Goal: Task Accomplishment & Management: Use online tool/utility

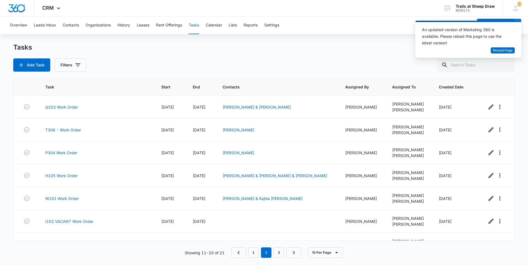
scroll to position [84, 0]
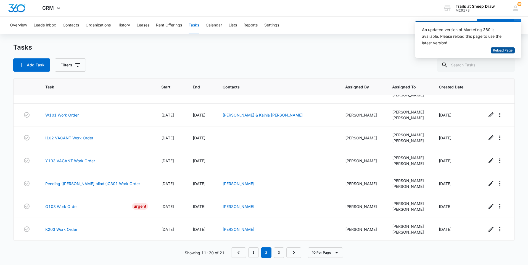
click at [510, 49] on span "Reload Page" at bounding box center [503, 50] width 20 height 5
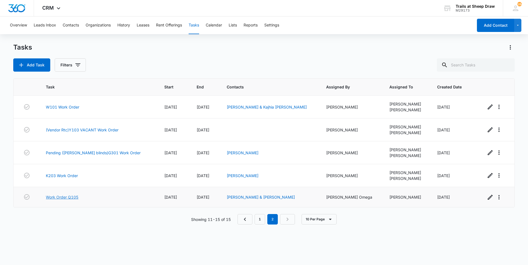
click at [56, 197] on link "Work Order Q105" at bounding box center [62, 198] width 33 height 6
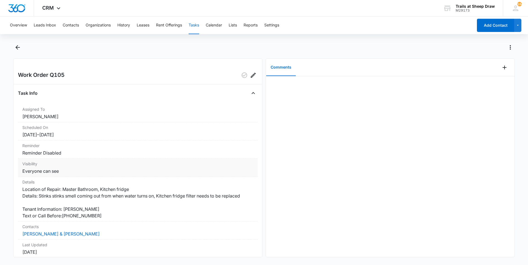
scroll to position [28, 0]
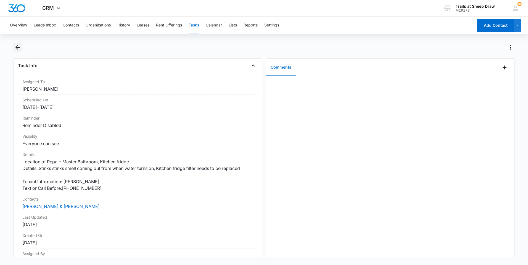
click at [16, 45] on icon "Back" at bounding box center [17, 47] width 7 height 7
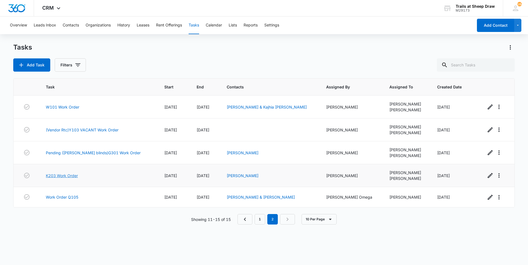
click at [71, 174] on link "K203 Work Order" at bounding box center [62, 176] width 32 height 6
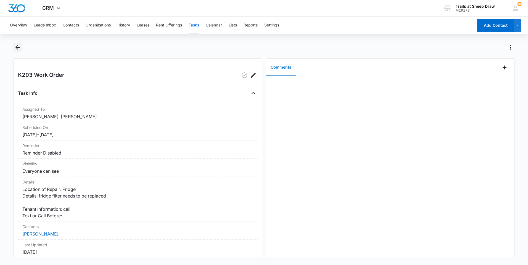
click at [20, 49] on icon "Back" at bounding box center [17, 47] width 7 height 7
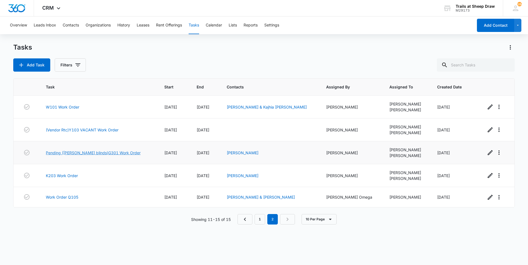
click at [95, 153] on link "Pending ([PERSON_NAME] blinds)G301 Work Order" at bounding box center [93, 153] width 95 height 6
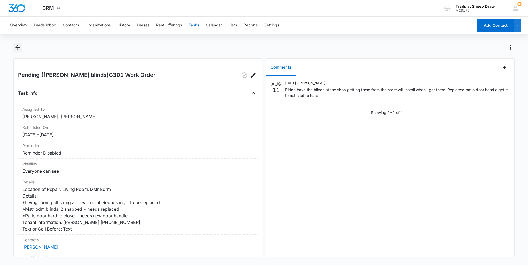
click at [14, 48] on icon "Back" at bounding box center [17, 47] width 7 height 7
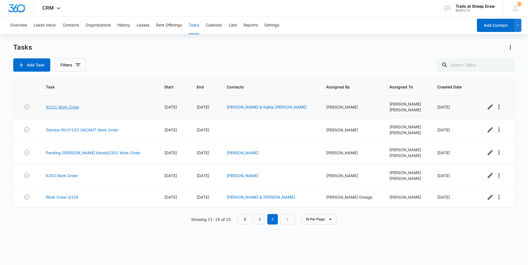
click at [74, 108] on link "W101 Work Order" at bounding box center [62, 107] width 33 height 6
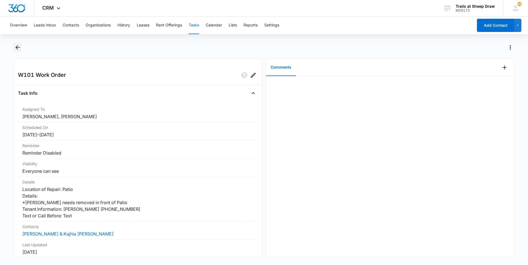
click at [19, 49] on icon "Back" at bounding box center [17, 47] width 7 height 7
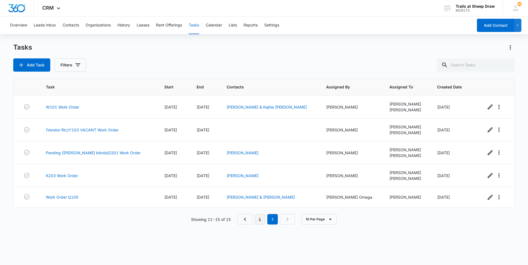
click at [265, 221] on link "1" at bounding box center [259, 219] width 10 height 10
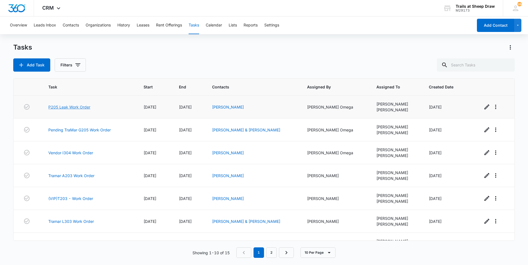
click at [79, 108] on link "P205 Leak Work Order" at bounding box center [69, 107] width 42 height 6
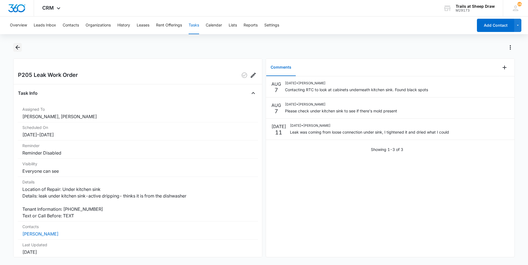
click at [16, 46] on icon "Back" at bounding box center [17, 47] width 7 height 7
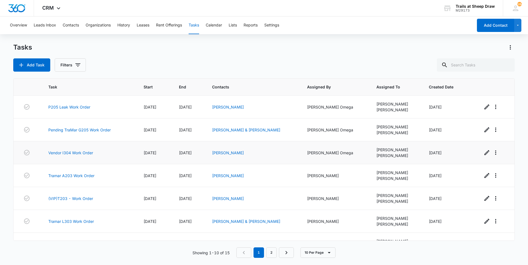
scroll to position [84, 0]
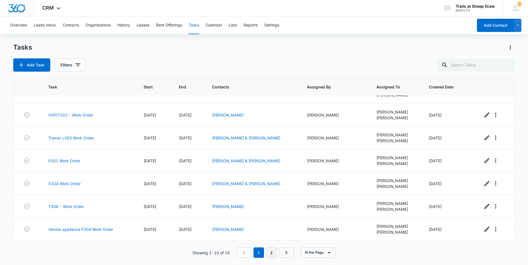
drag, startPoint x: 273, startPoint y: 251, endPoint x: 269, endPoint y: 250, distance: 4.2
click at [273, 251] on link "2" at bounding box center [271, 253] width 10 height 10
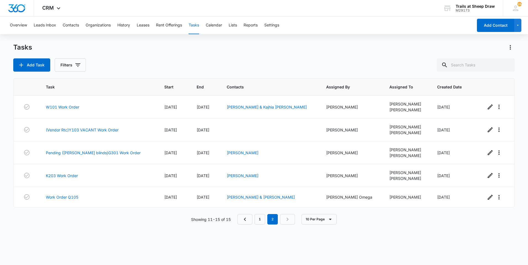
scroll to position [0, 0]
